Goal: Task Accomplishment & Management: Manage account settings

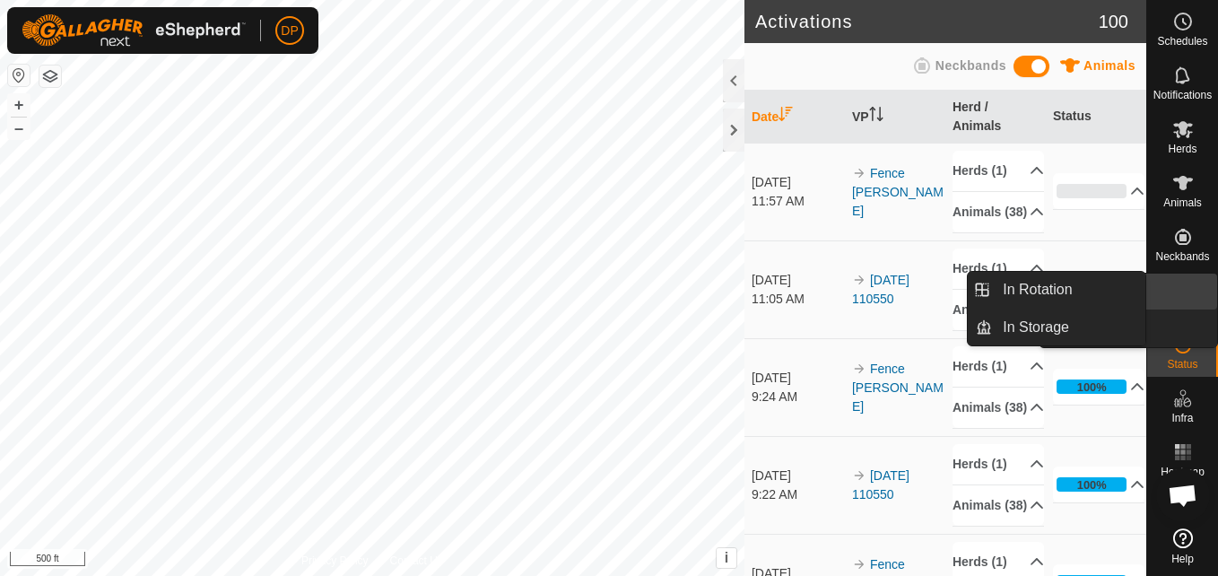
drag, startPoint x: 0, startPoint y: 0, endPoint x: 1183, endPoint y: 287, distance: 1216.9
click at [1183, 286] on link "In Rotation" at bounding box center [1140, 292] width 153 height 36
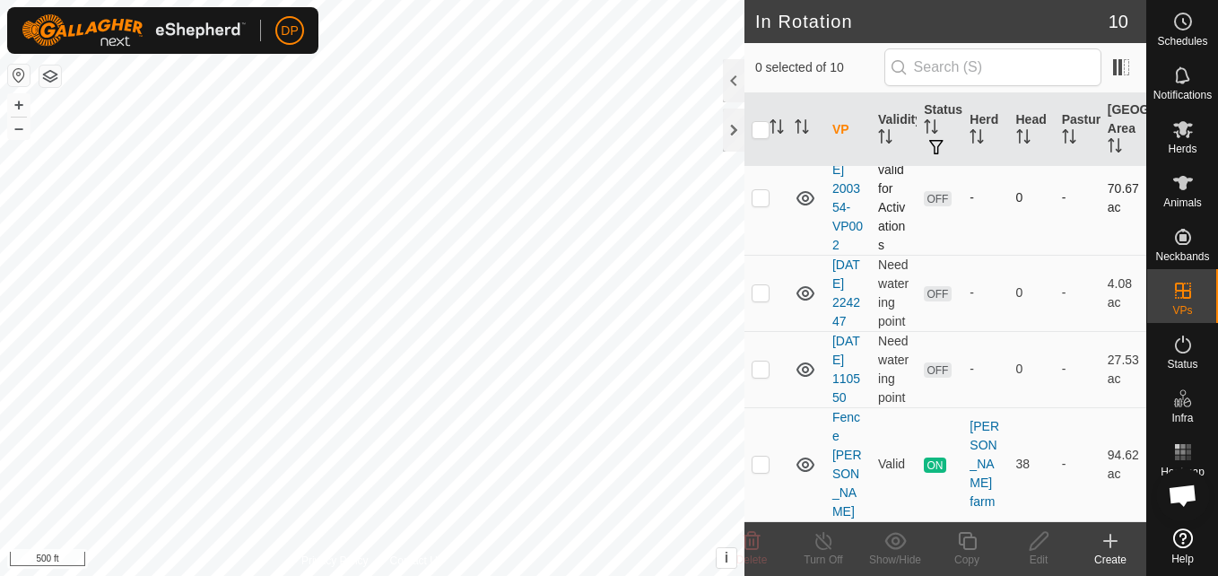
scroll to position [726, 0]
click at [756, 471] on p-checkbox at bounding box center [761, 464] width 18 height 14
checkbox input "true"
click at [760, 376] on p-checkbox at bounding box center [761, 369] width 18 height 14
checkbox input "true"
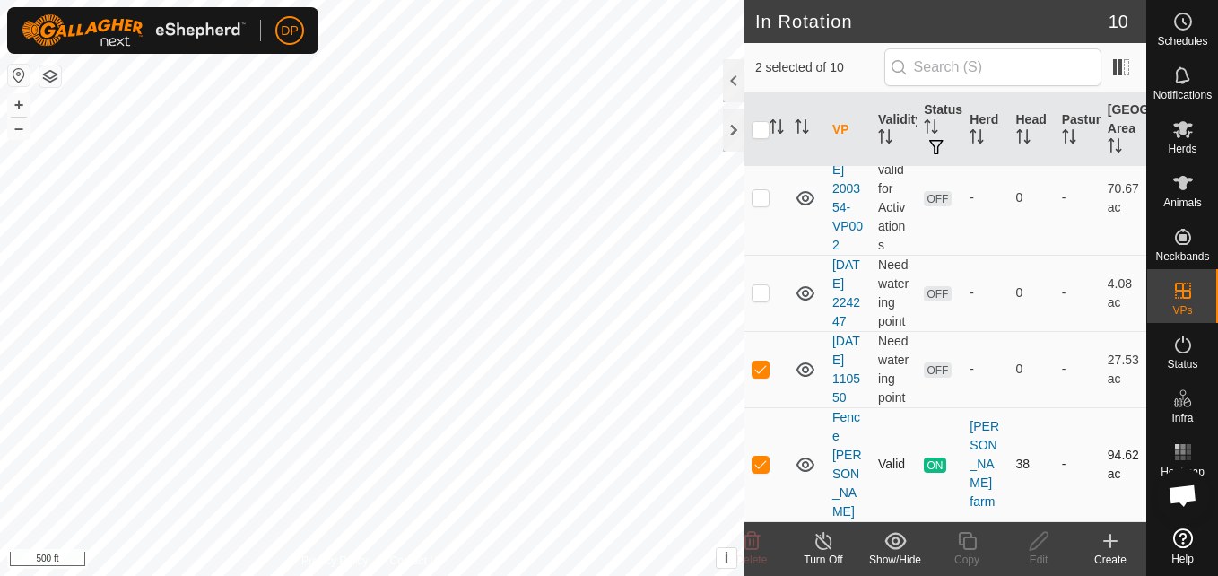
click at [762, 471] on p-checkbox at bounding box center [761, 464] width 18 height 14
checkbox input "false"
click at [1171, 125] on es-mob-svg-icon at bounding box center [1183, 129] width 32 height 29
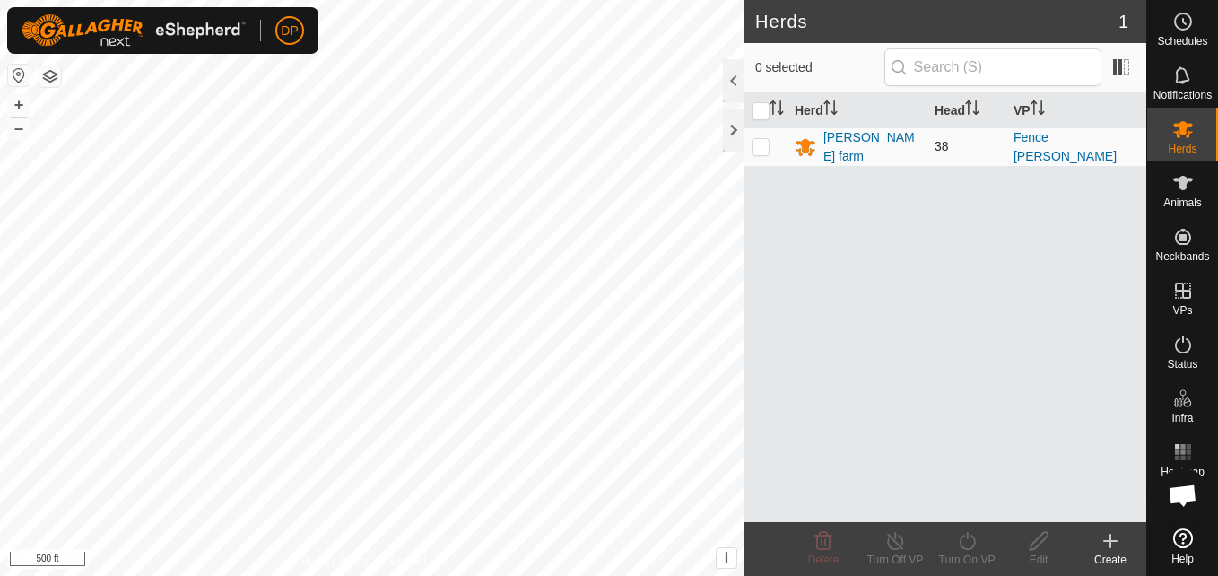
click at [760, 145] on p-checkbox at bounding box center [761, 146] width 18 height 14
checkbox input "true"
click at [965, 537] on icon at bounding box center [967, 541] width 22 height 22
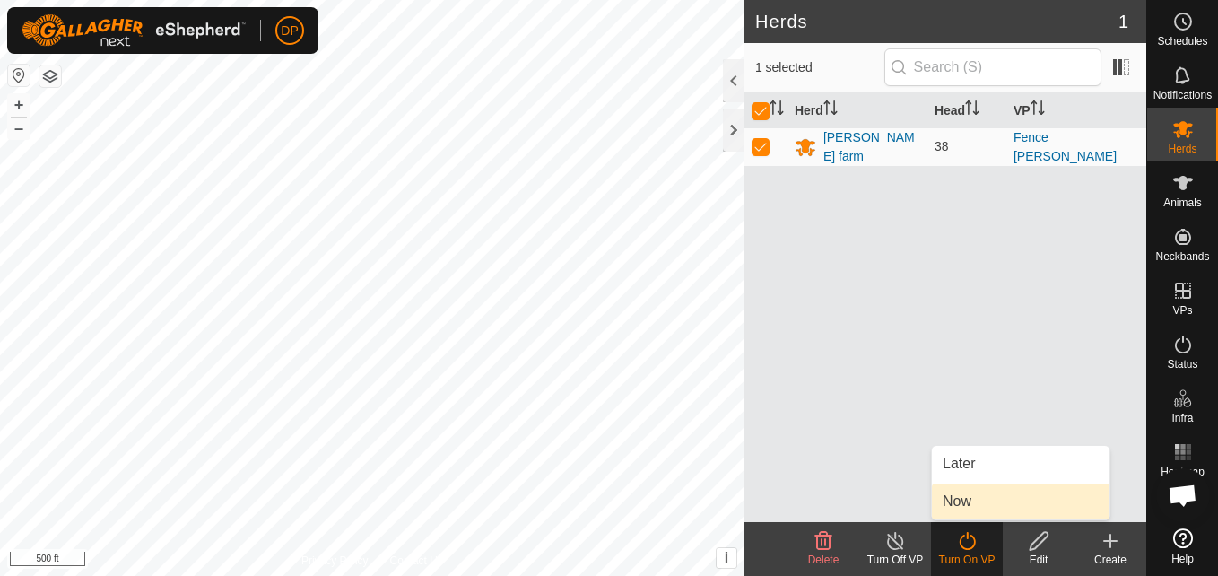
click at [982, 493] on link "Now" at bounding box center [1021, 502] width 178 height 36
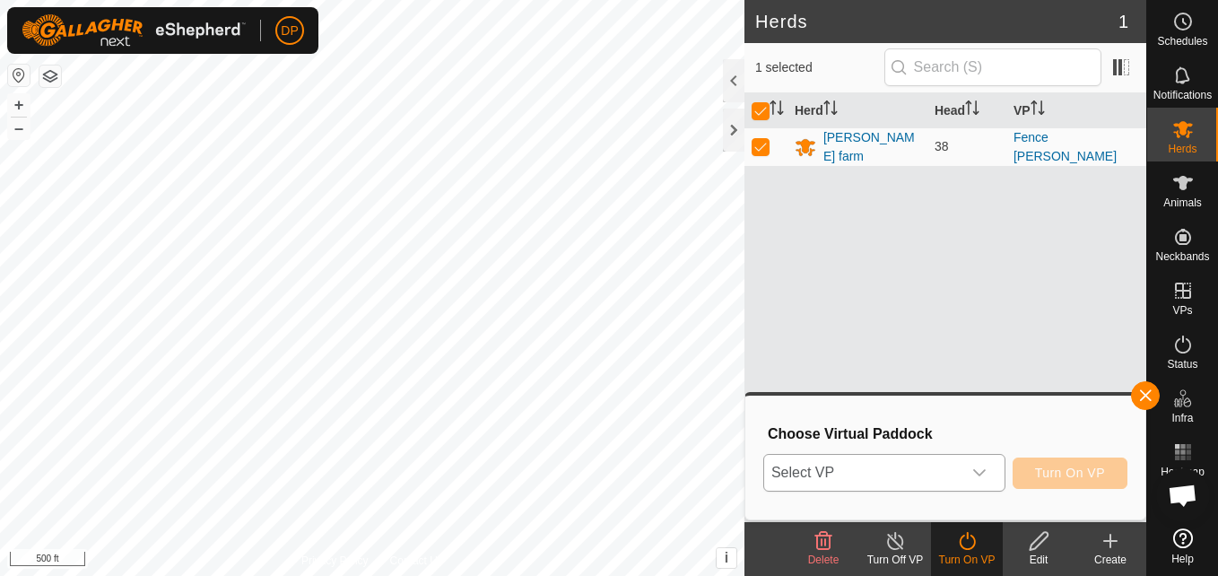
click at [991, 471] on div "dropdown trigger" at bounding box center [980, 473] width 36 height 36
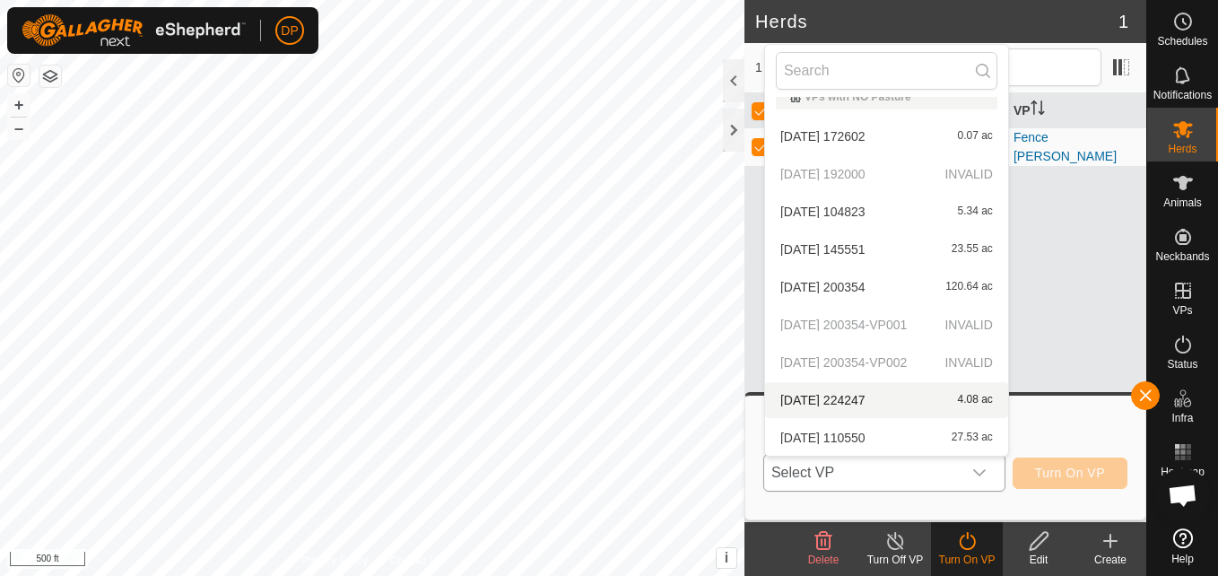
scroll to position [57, 0]
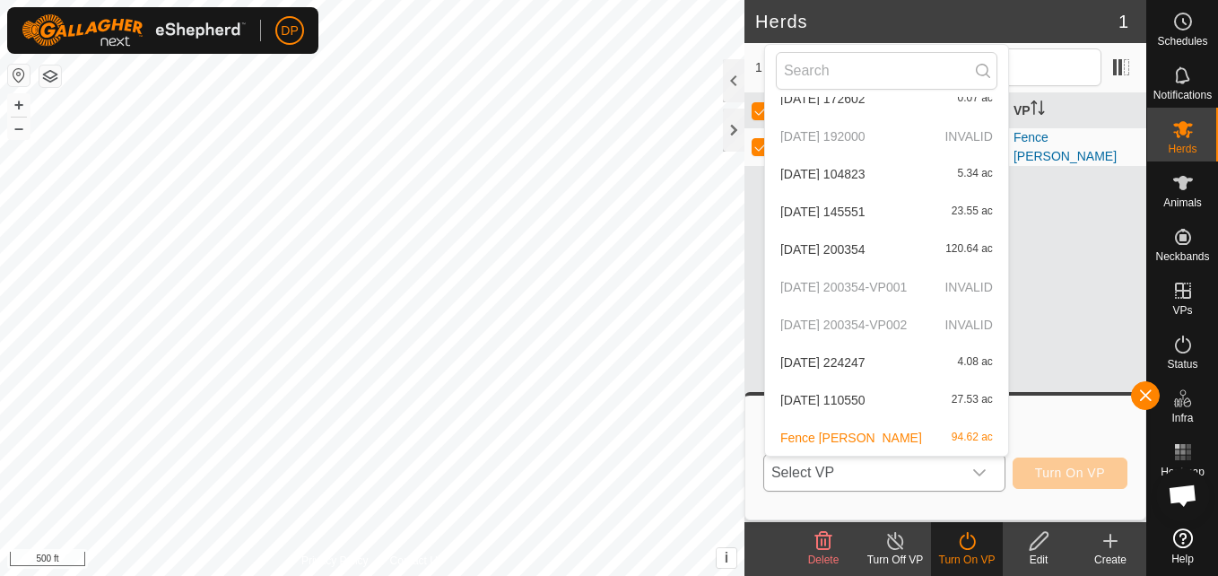
click at [942, 401] on li "2025-08-30 110550 27.53 ac" at bounding box center [886, 400] width 243 height 36
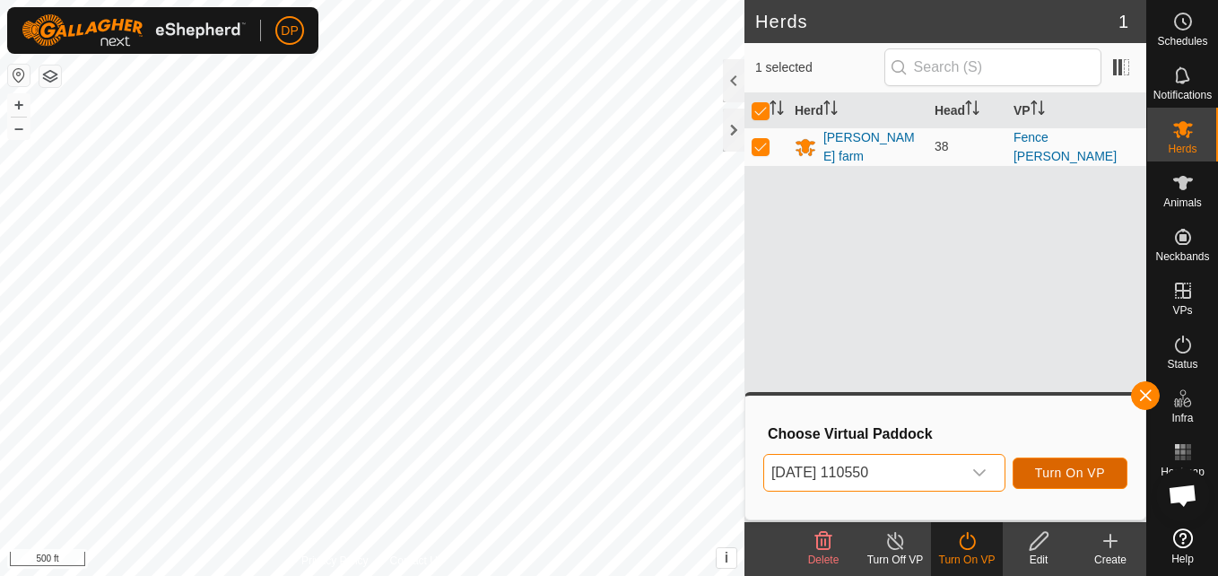
click at [1079, 473] on span "Turn On VP" at bounding box center [1070, 473] width 70 height 14
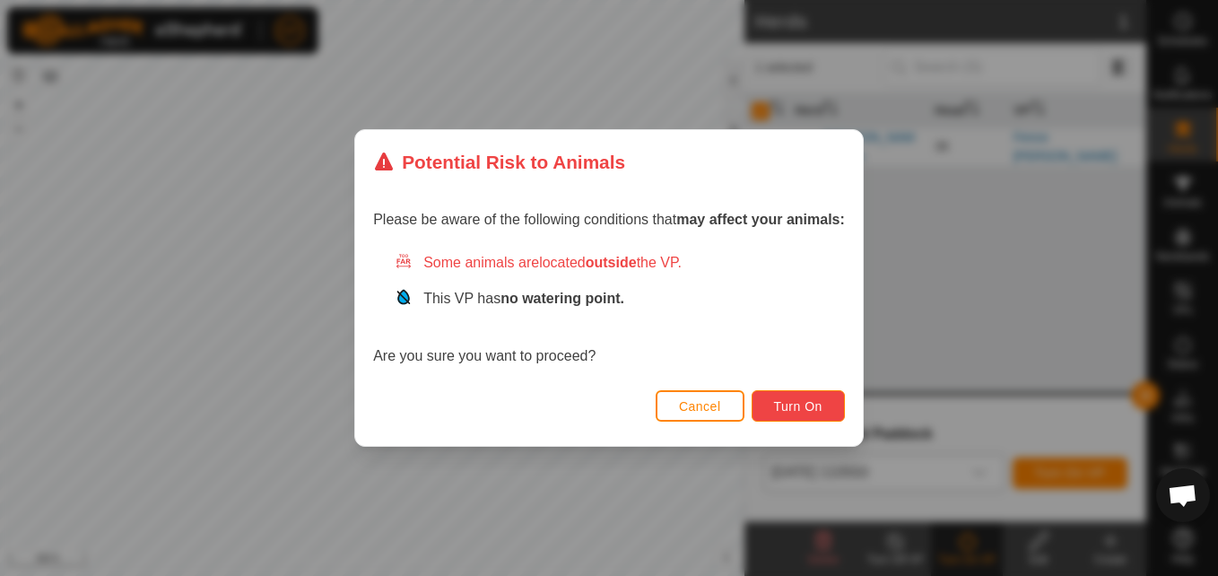
click at [799, 402] on span "Turn On" at bounding box center [798, 406] width 48 height 14
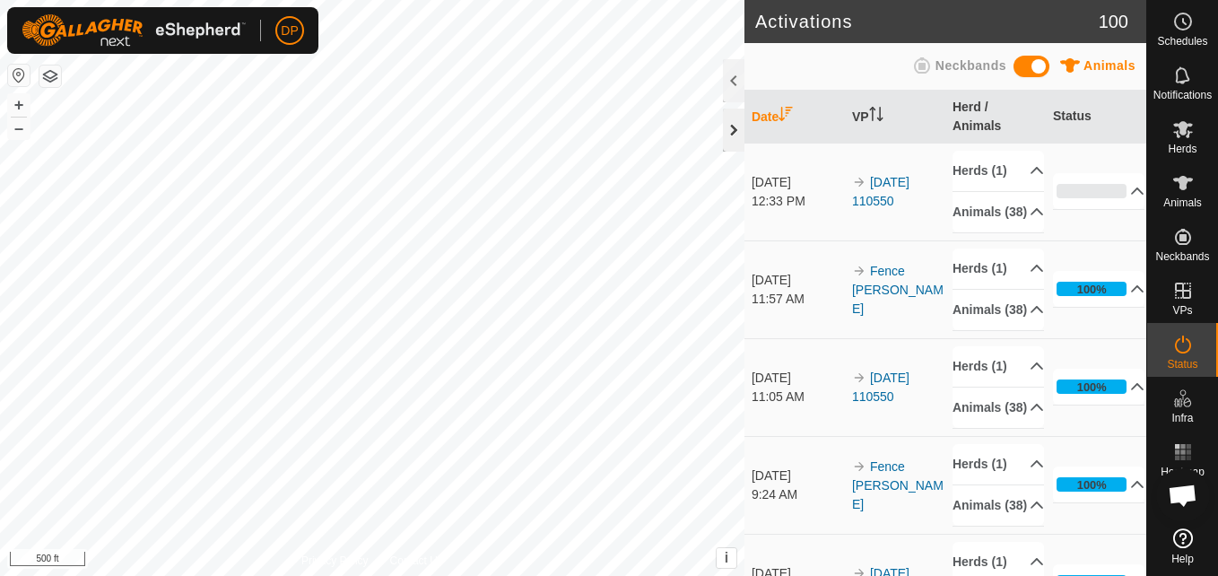
click at [735, 127] on div at bounding box center [734, 130] width 22 height 43
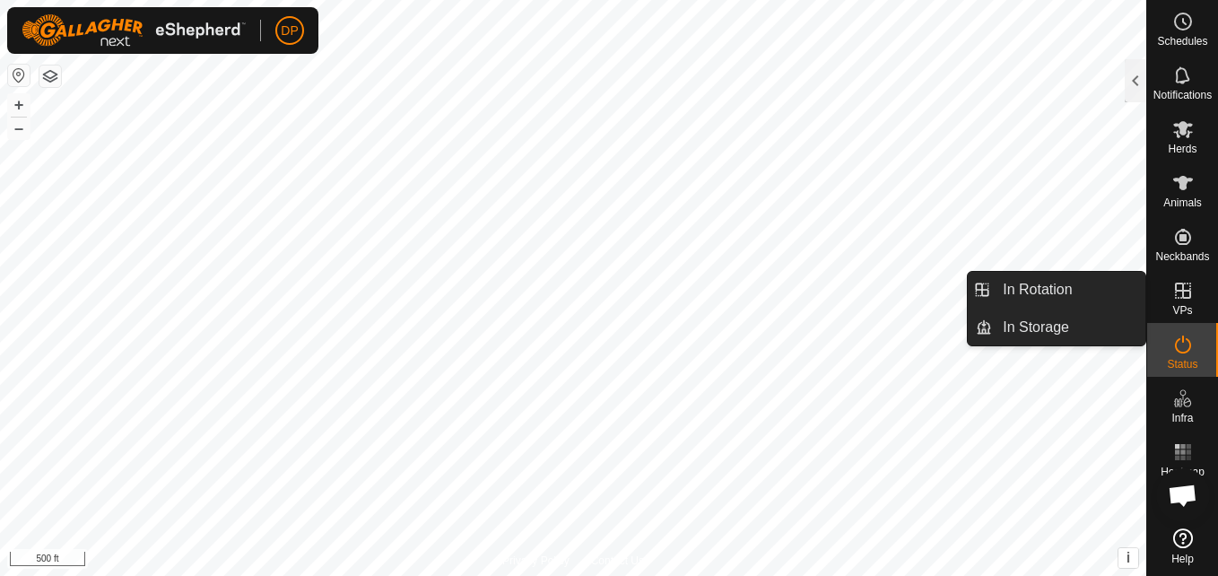
click at [1183, 290] on icon at bounding box center [1183, 291] width 16 height 16
click at [1122, 290] on link "In Rotation" at bounding box center [1068, 290] width 153 height 36
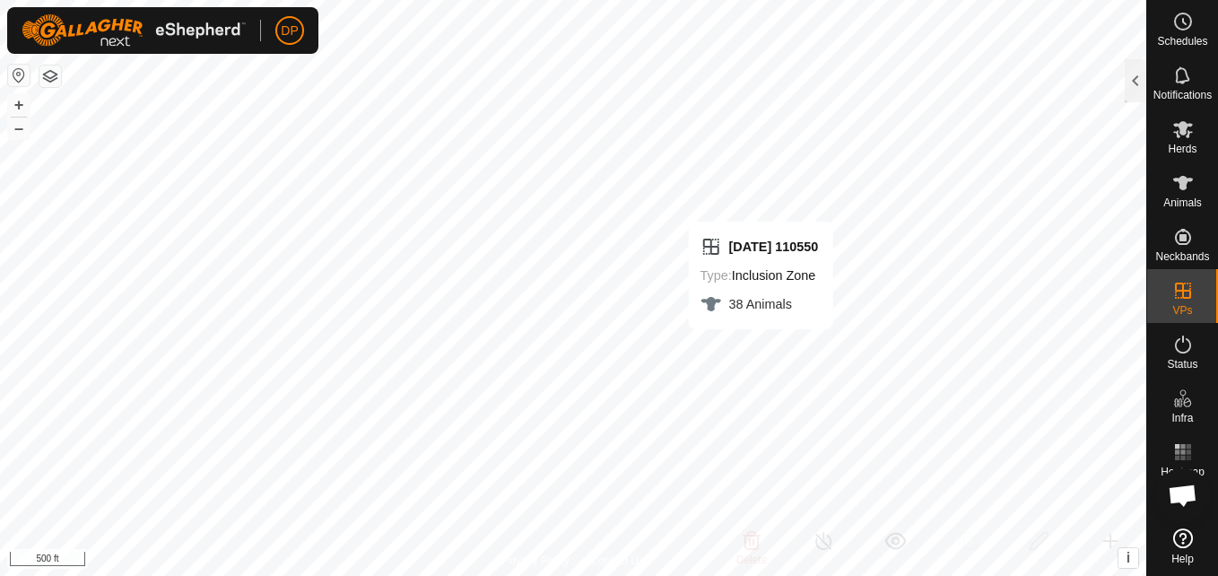
checkbox input "false"
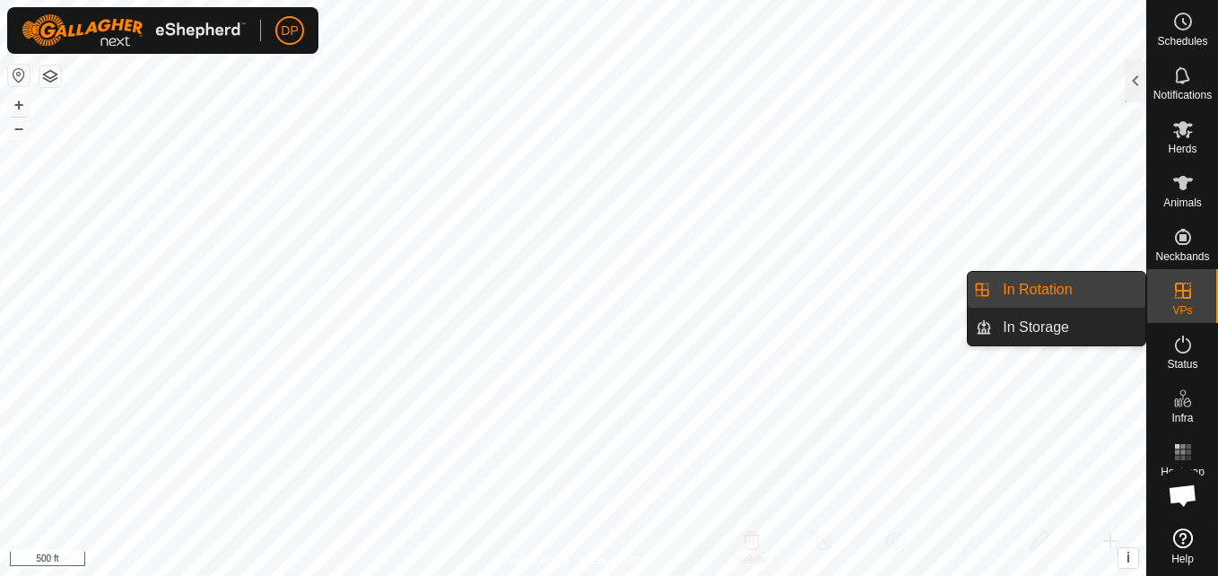
click at [1099, 284] on link "In Rotation" at bounding box center [1068, 290] width 153 height 36
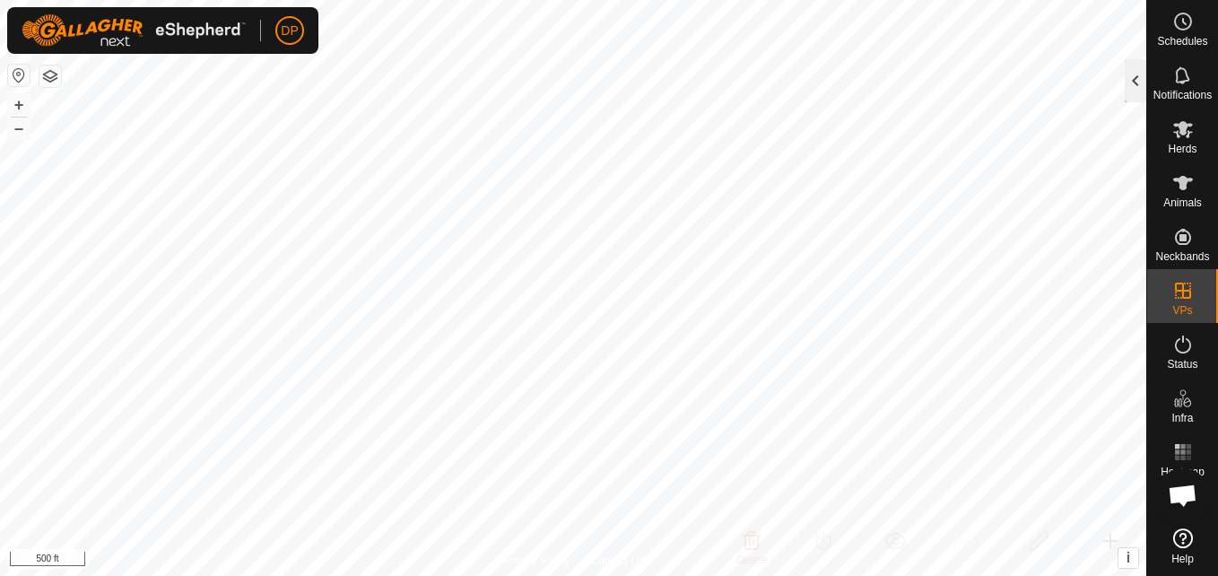
click at [1130, 78] on div at bounding box center [1136, 80] width 22 height 43
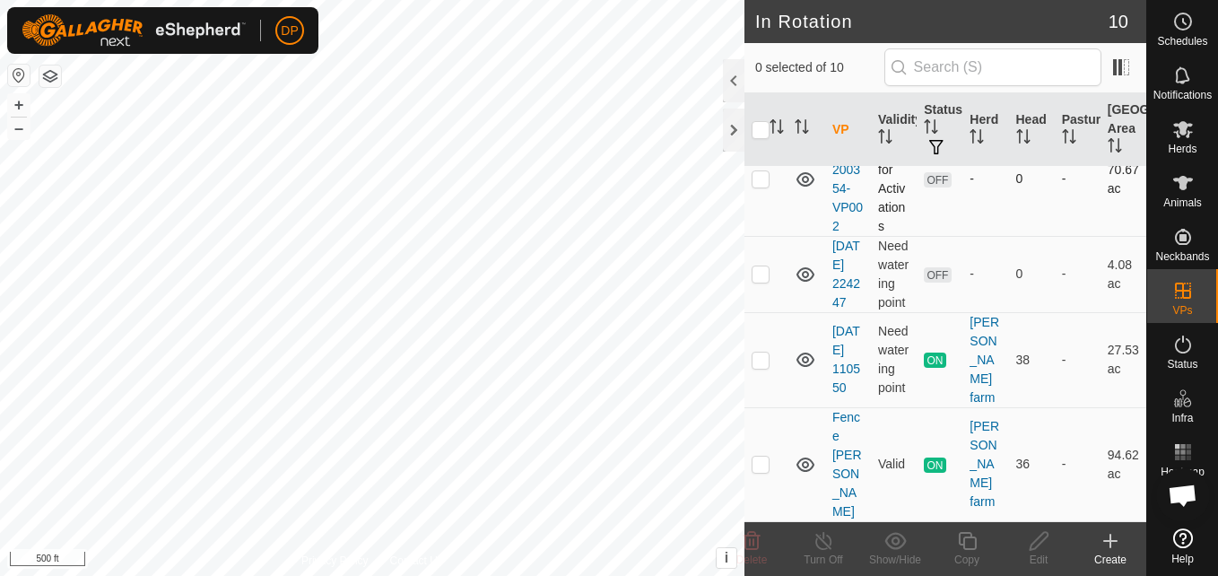
scroll to position [726, 0]
click at [727, 126] on div at bounding box center [734, 130] width 22 height 43
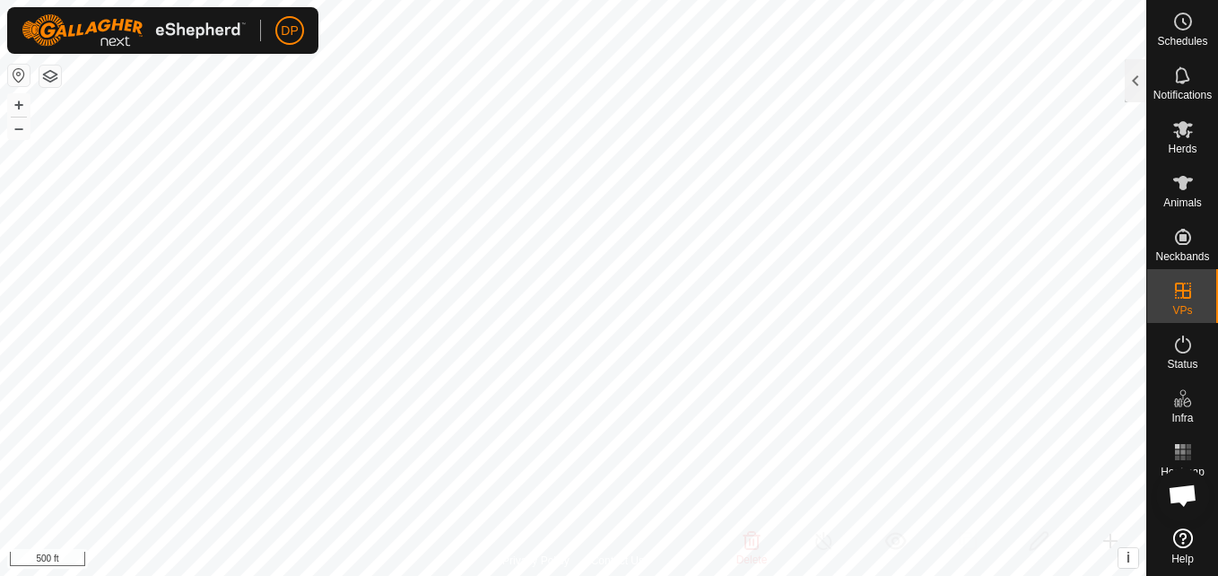
scroll to position [2051, 0]
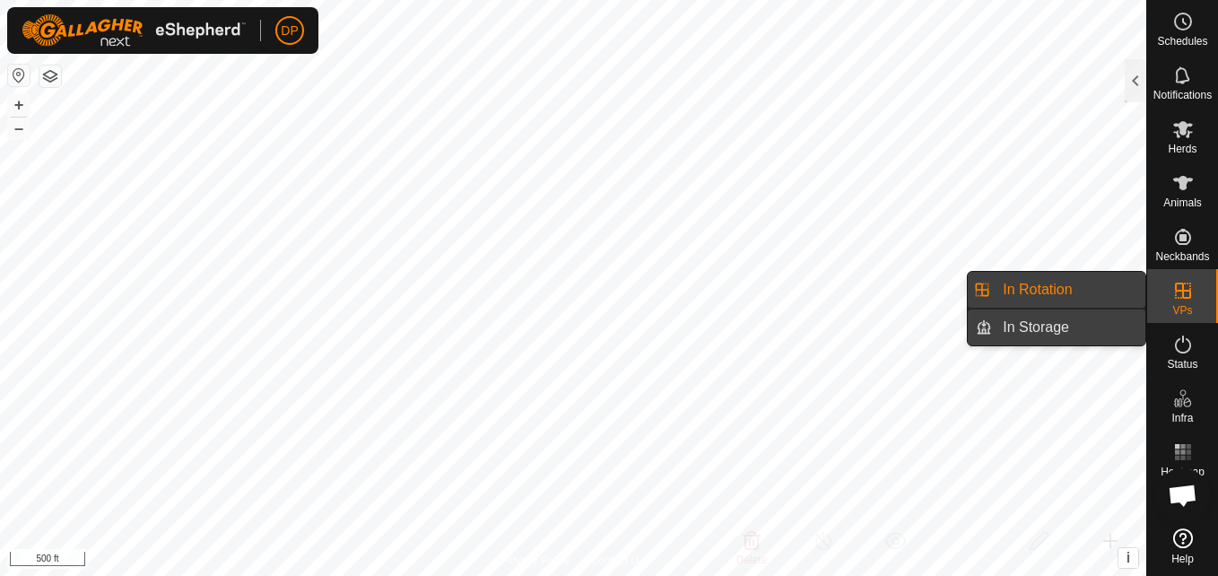
click at [1122, 317] on link "In Storage" at bounding box center [1068, 328] width 153 height 36
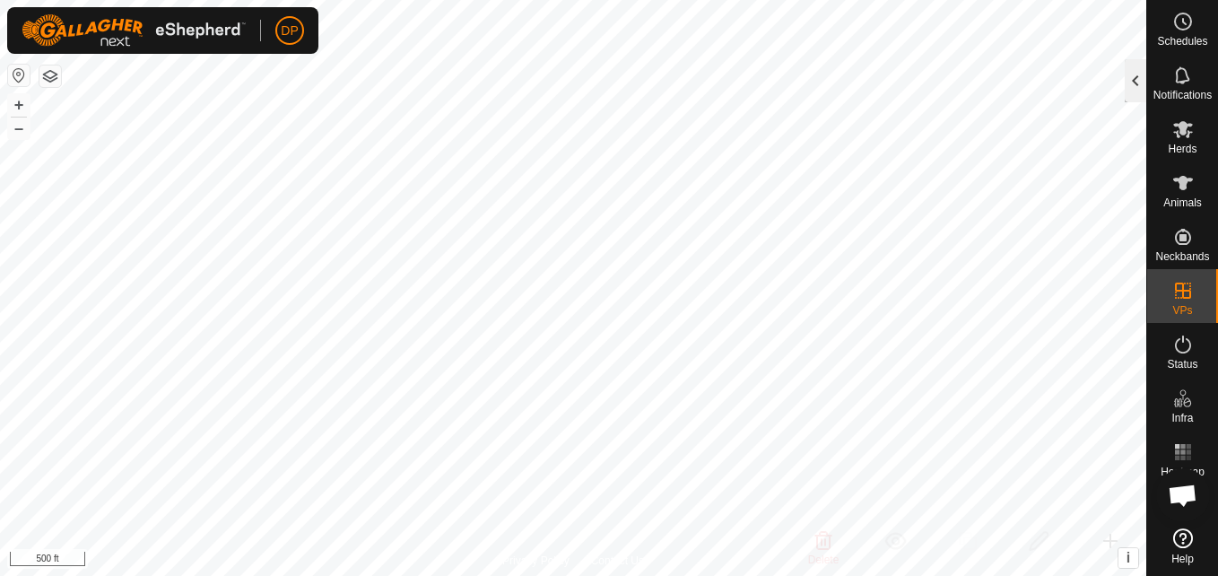
click at [1131, 76] on div at bounding box center [1136, 80] width 22 height 43
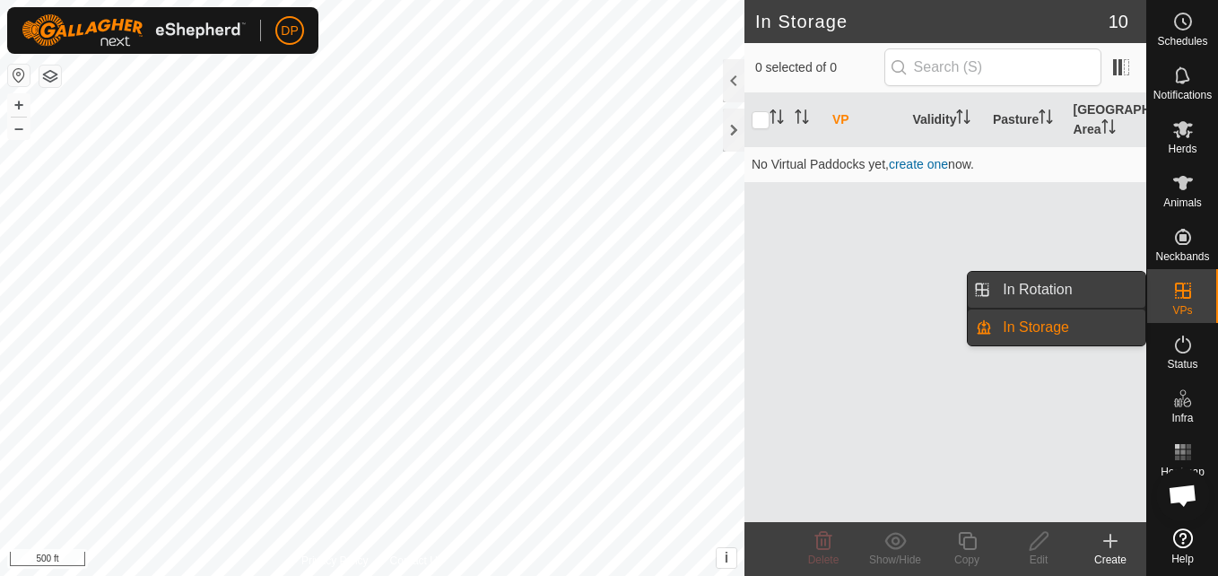
click at [1129, 290] on link "In Rotation" at bounding box center [1068, 290] width 153 height 36
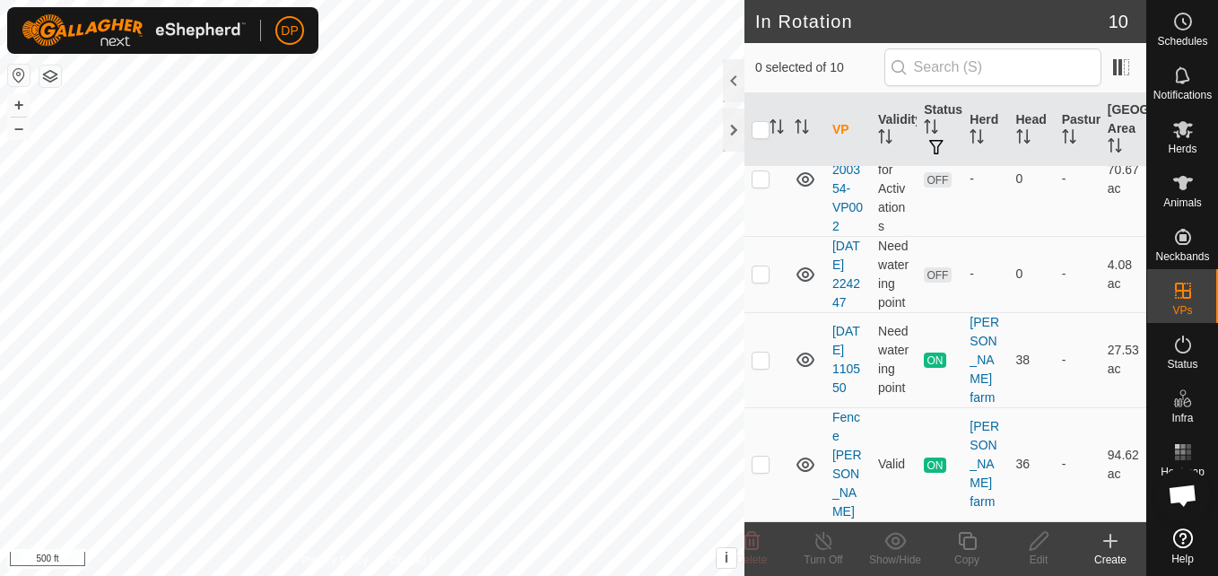
scroll to position [718, 0]
click at [759, 367] on p-checkbox at bounding box center [761, 360] width 18 height 14
checkbox input "false"
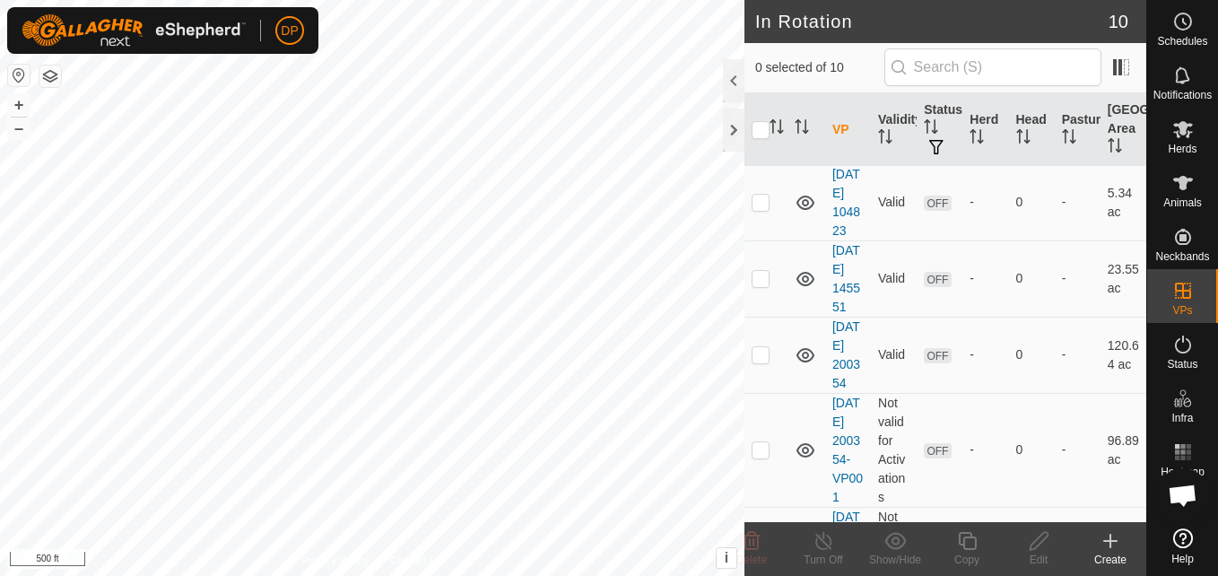
scroll to position [188, 0]
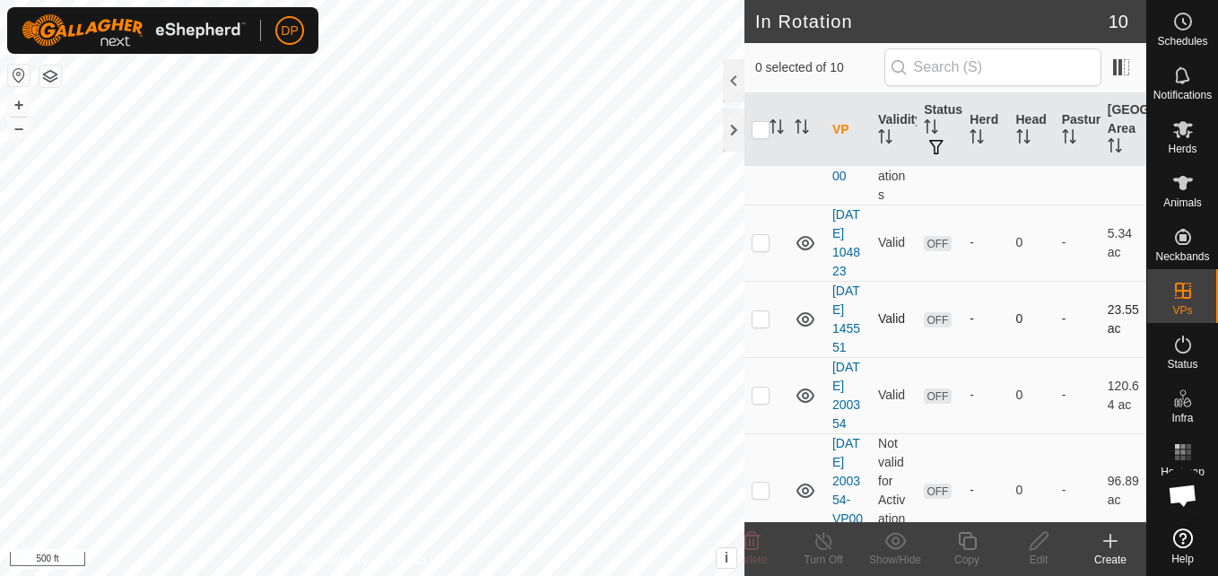
click at [757, 326] on p-checkbox at bounding box center [761, 318] width 18 height 14
checkbox input "true"
click at [1180, 130] on icon at bounding box center [1184, 129] width 20 height 17
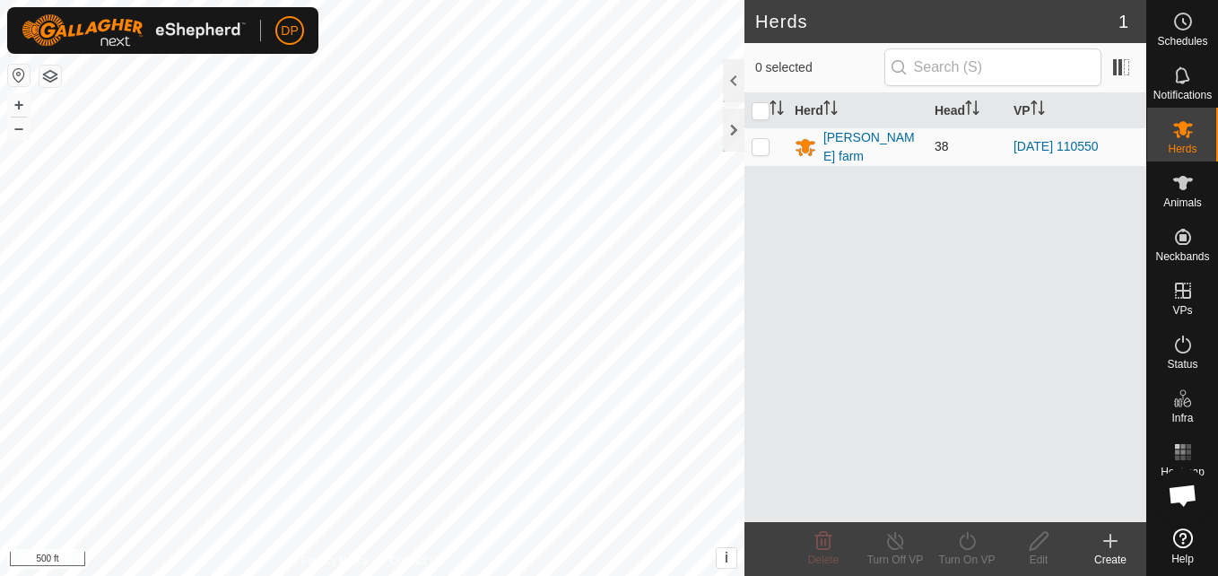
click at [759, 140] on p-checkbox at bounding box center [761, 146] width 18 height 14
checkbox input "true"
click at [755, 146] on p-checkbox at bounding box center [761, 146] width 18 height 14
checkbox input "false"
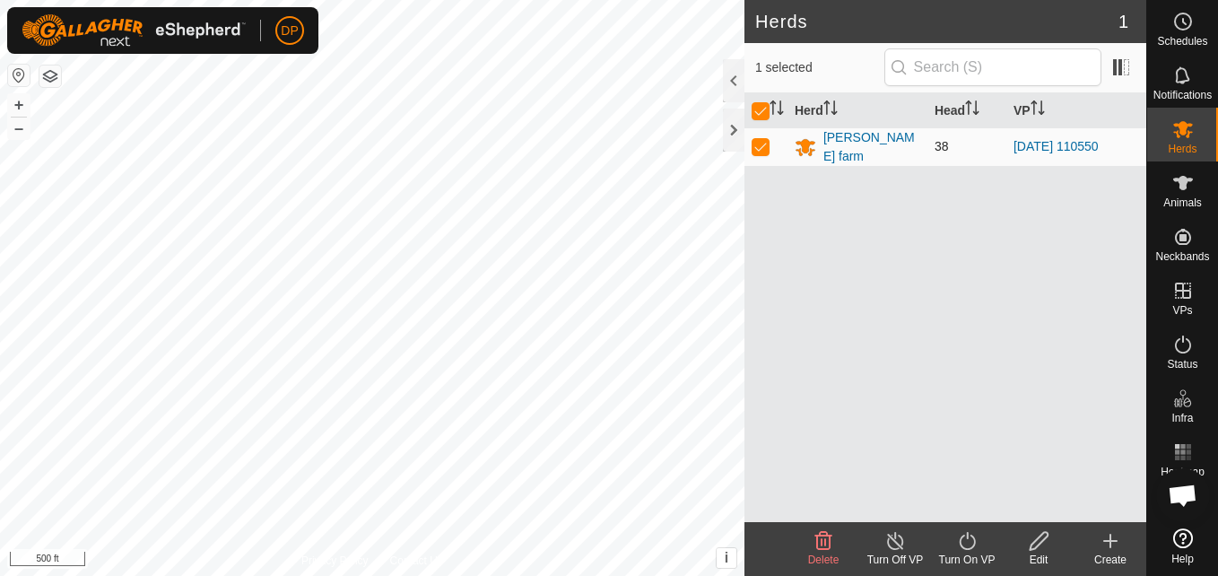
checkbox input "false"
click at [759, 109] on input "checkbox" at bounding box center [761, 111] width 18 height 18
checkbox input "true"
click at [839, 144] on div "[PERSON_NAME] farm" at bounding box center [872, 147] width 97 height 38
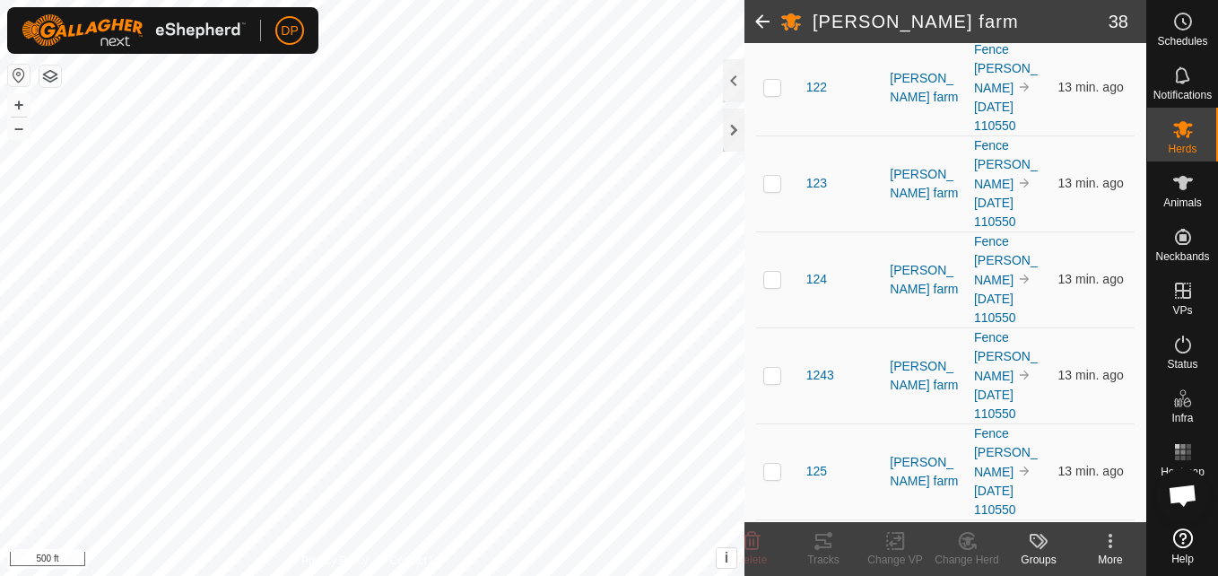
scroll to position [1346, 0]
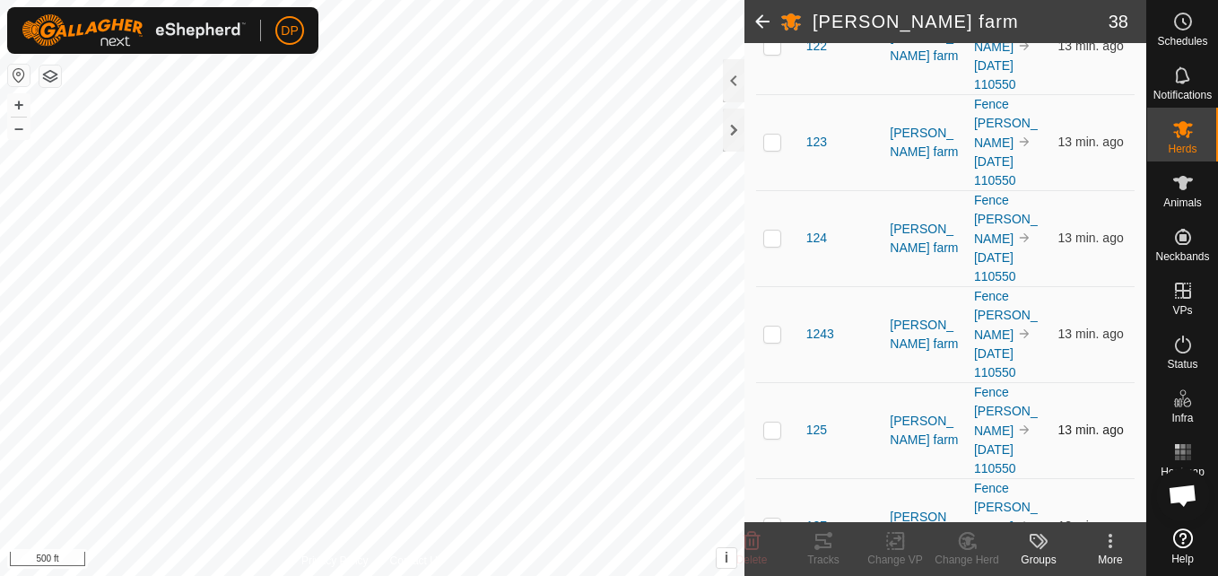
click at [767, 426] on p-checkbox at bounding box center [773, 430] width 18 height 14
checkbox input "false"
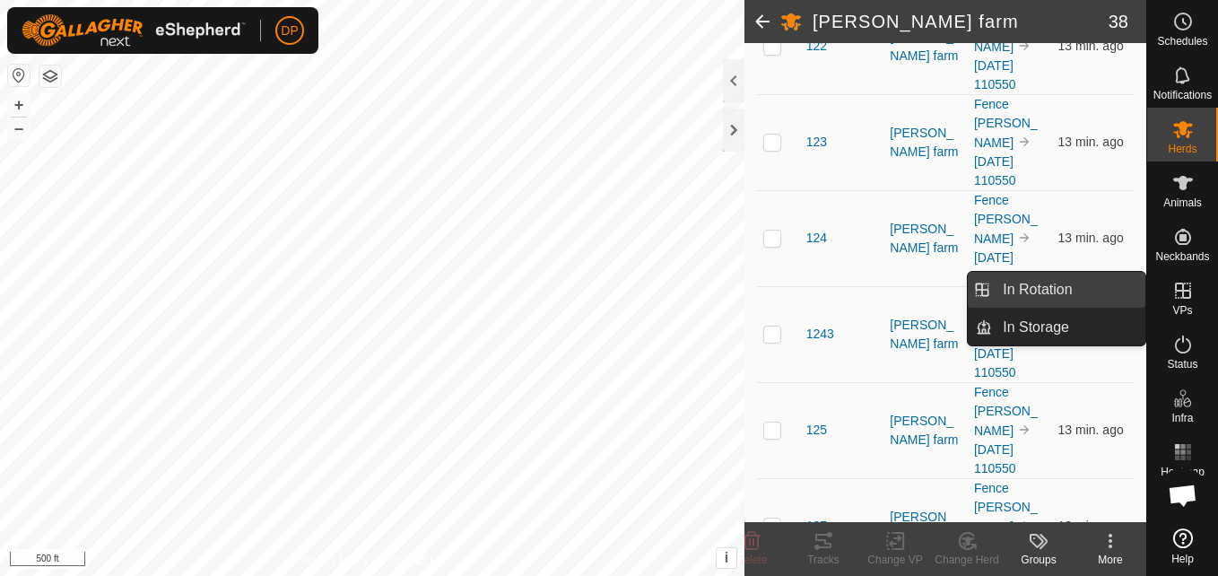
click at [1124, 284] on link "In Rotation" at bounding box center [1068, 290] width 153 height 36
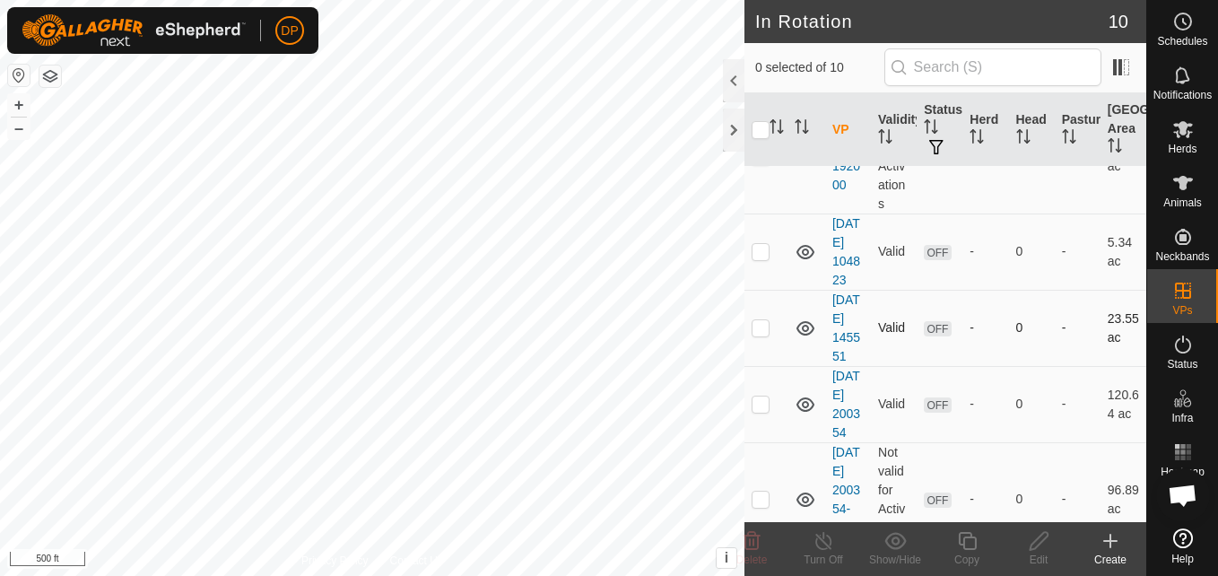
scroll to position [269, 0]
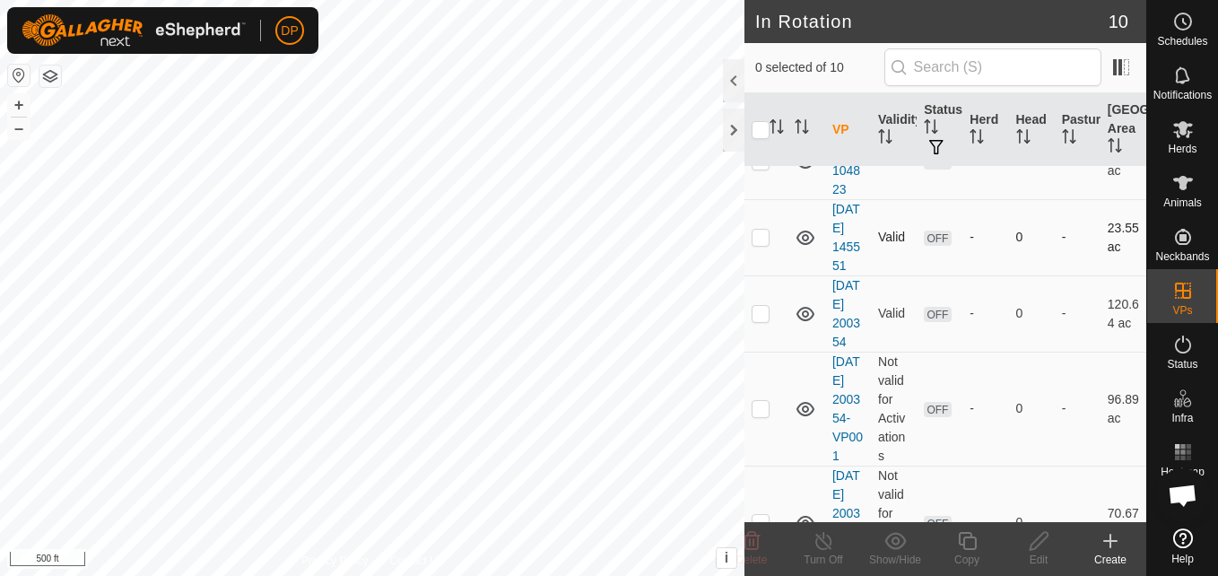
click at [759, 244] on p-checkbox at bounding box center [761, 237] width 18 height 14
checkbox input "true"
click at [1038, 543] on icon at bounding box center [1039, 541] width 22 height 22
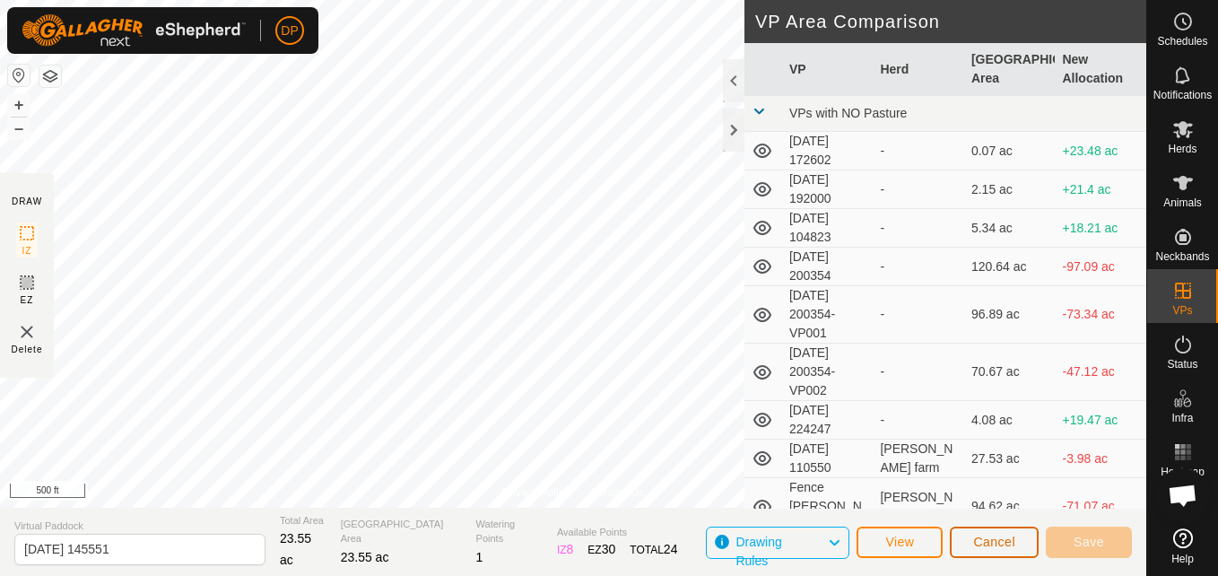
click at [1007, 541] on span "Cancel" at bounding box center [995, 542] width 42 height 14
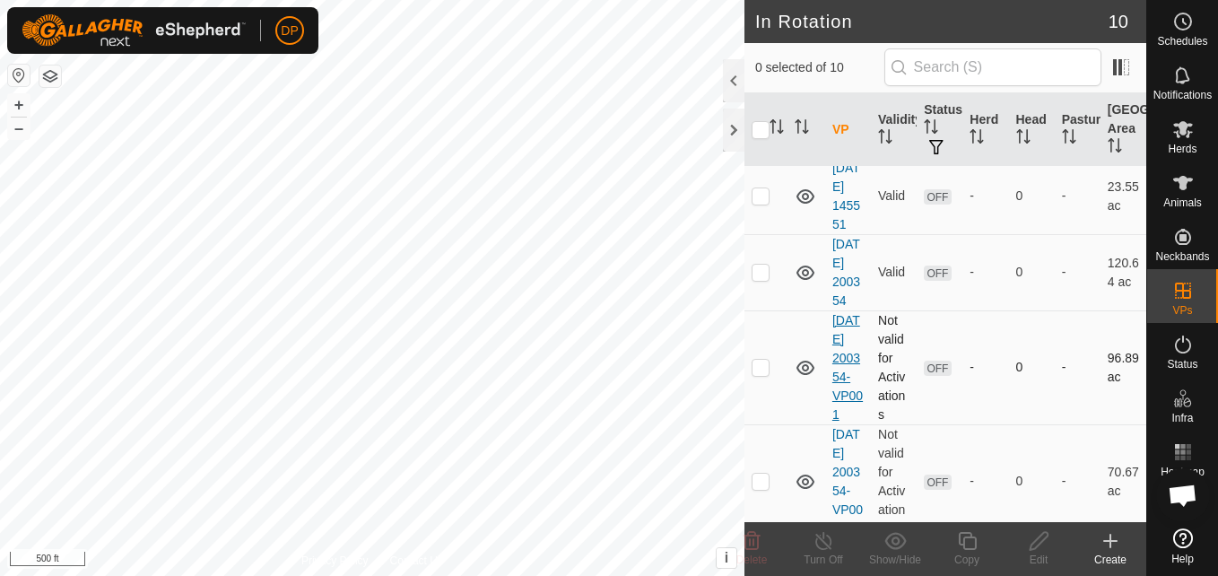
scroll to position [269, 0]
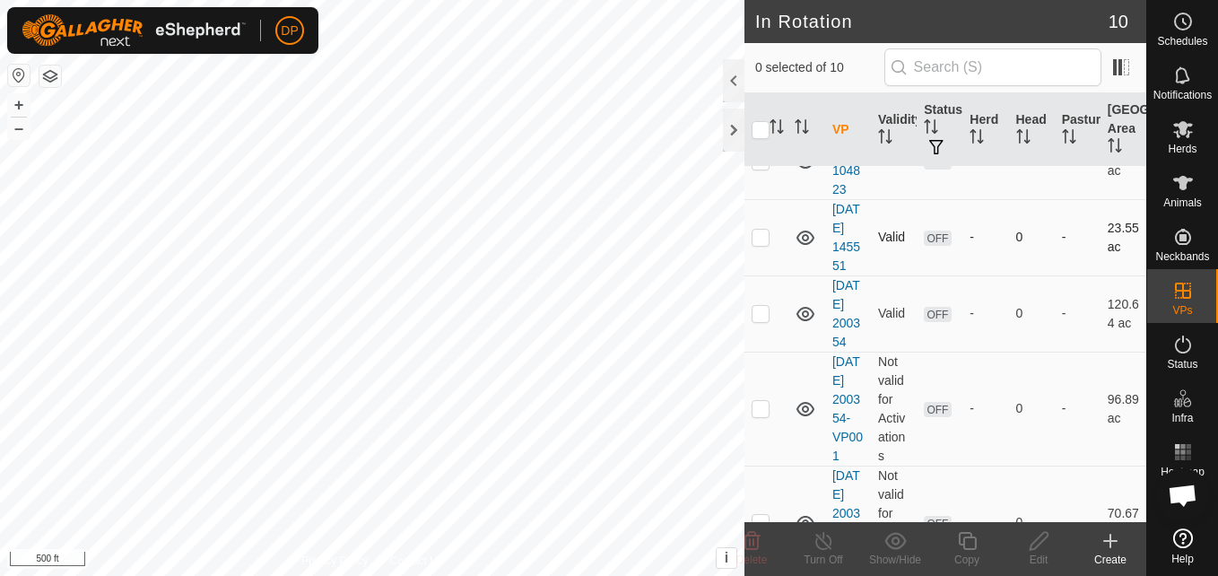
click at [755, 244] on p-checkbox at bounding box center [761, 237] width 18 height 14
click at [750, 540] on icon at bounding box center [752, 541] width 17 height 18
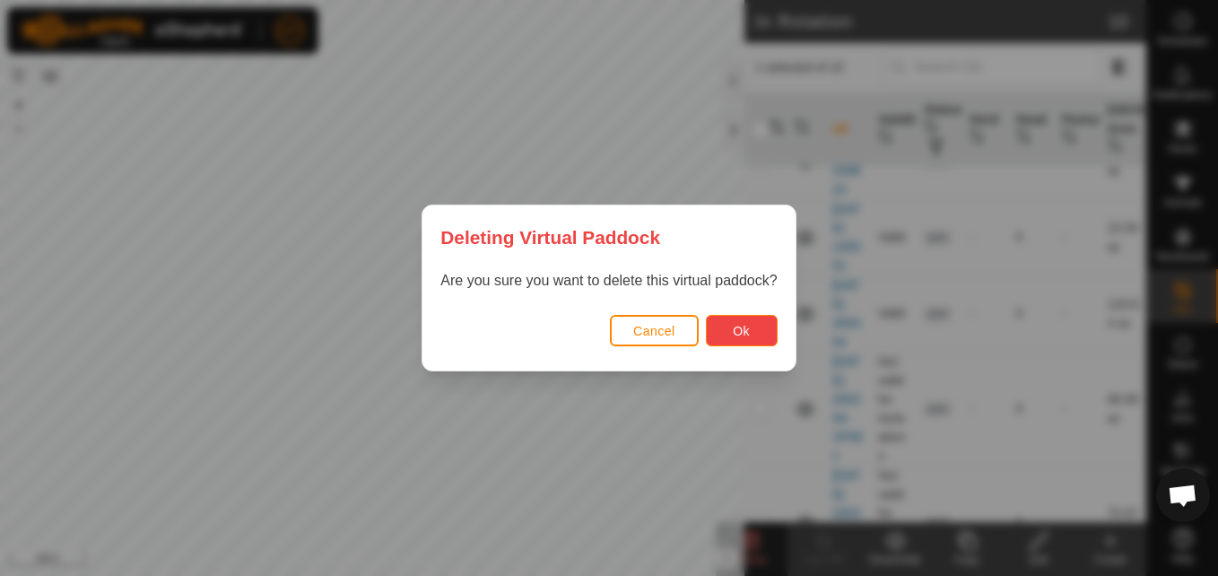
click at [730, 325] on button "Ok" at bounding box center [742, 330] width 72 height 31
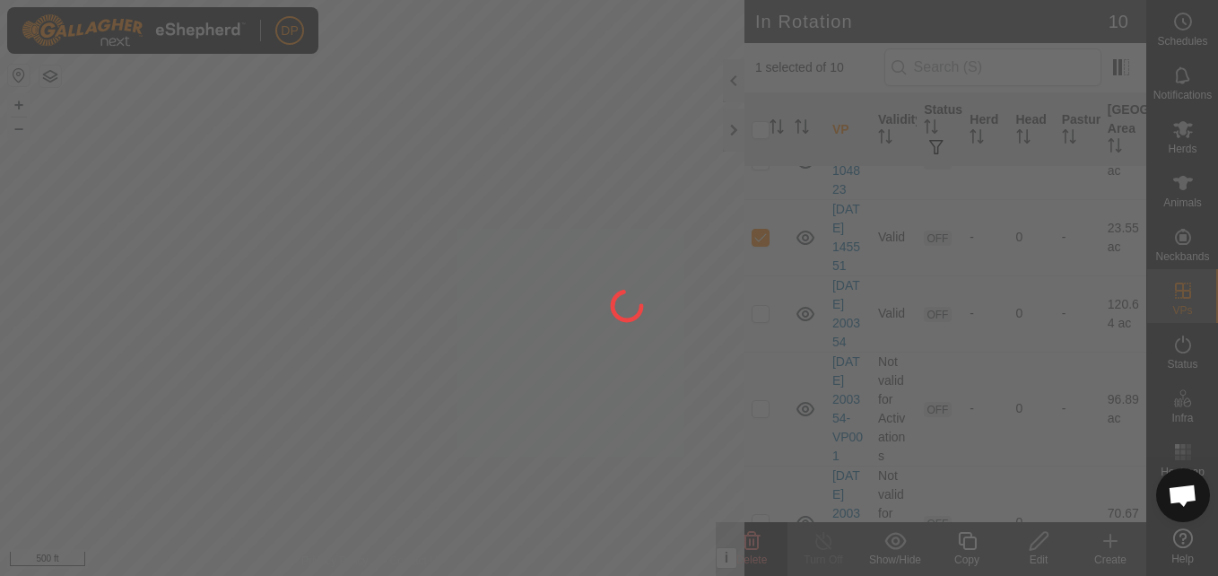
checkbox input "false"
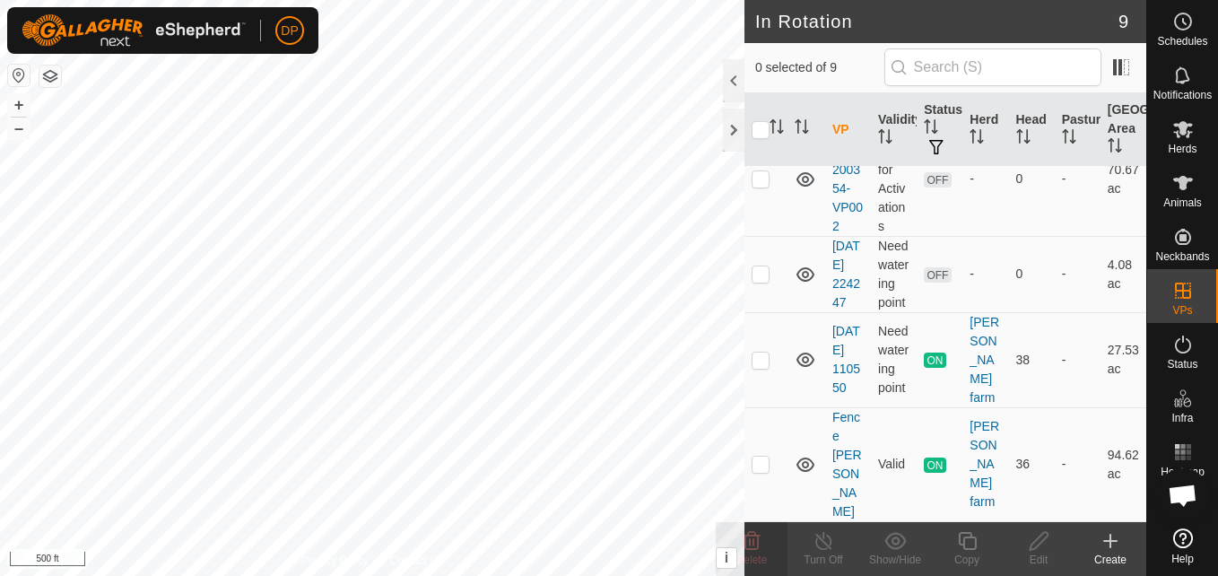
scroll to position [631, 0]
click at [757, 367] on p-checkbox at bounding box center [761, 360] width 18 height 14
checkbox input "false"
click at [732, 129] on div at bounding box center [734, 130] width 22 height 43
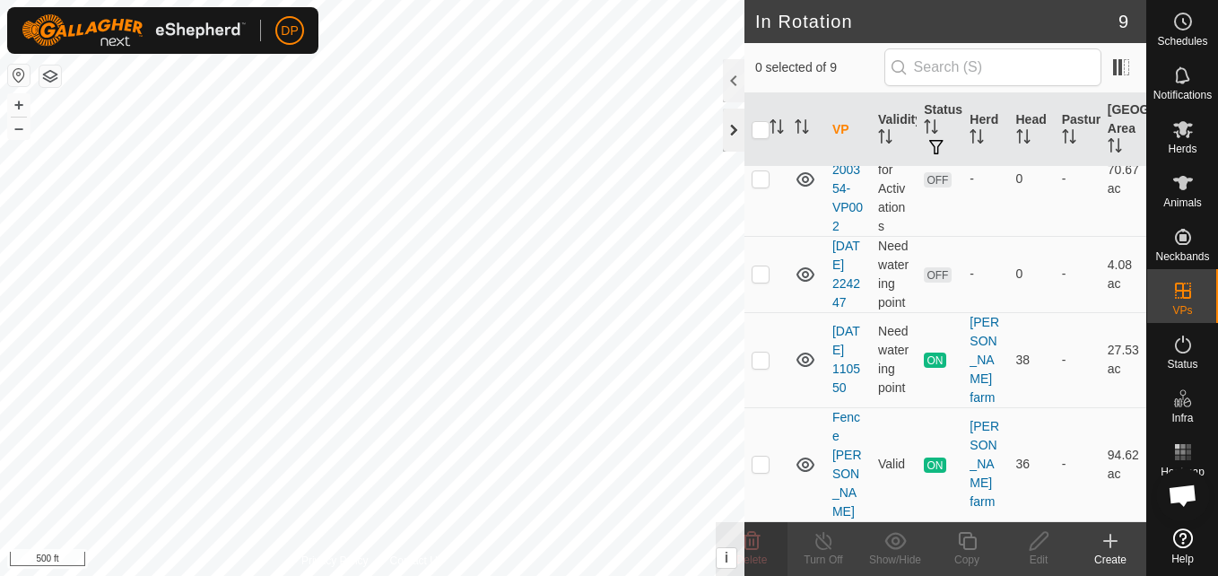
scroll to position [1749, 0]
